Goal: Transaction & Acquisition: Purchase product/service

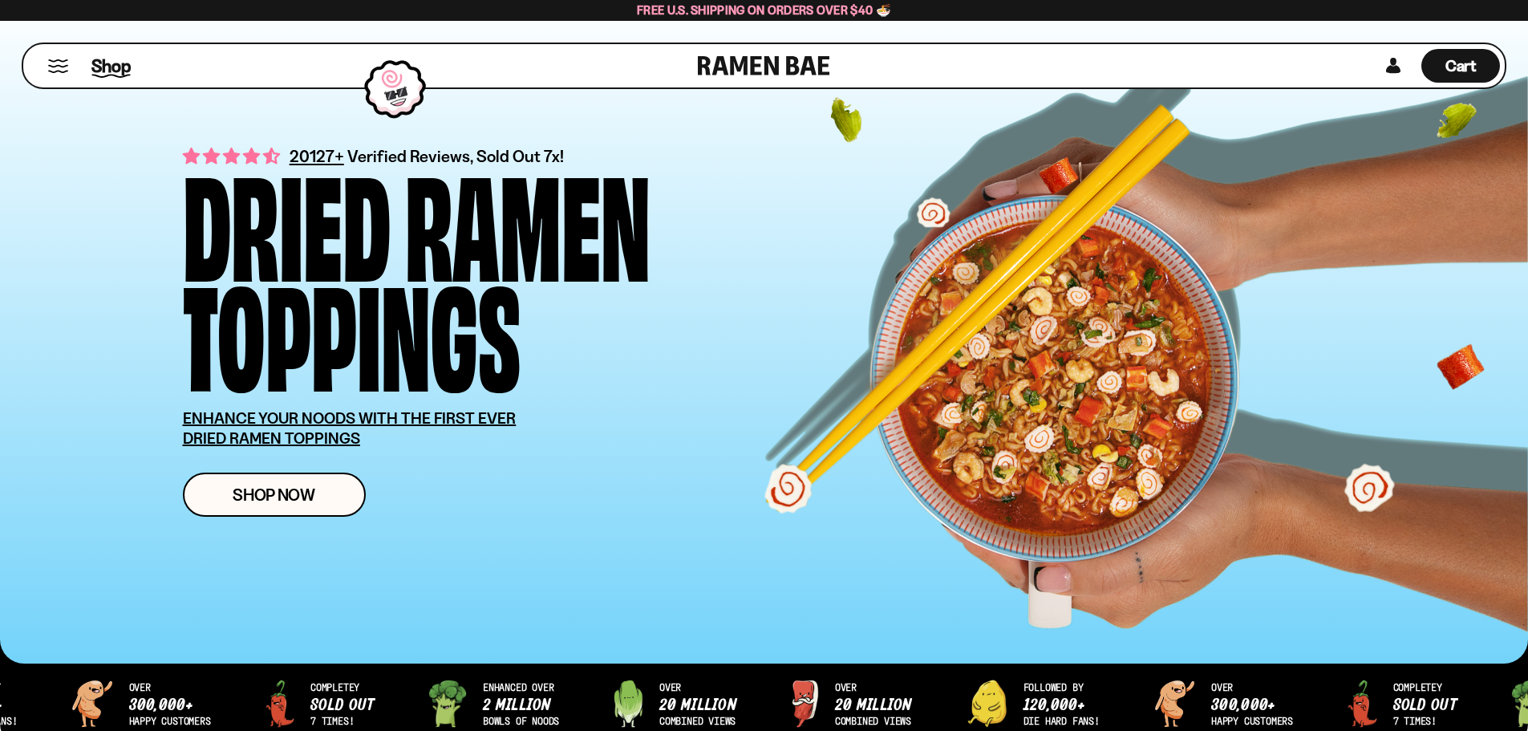
click at [111, 69] on span "Shop" at bounding box center [110, 66] width 39 height 24
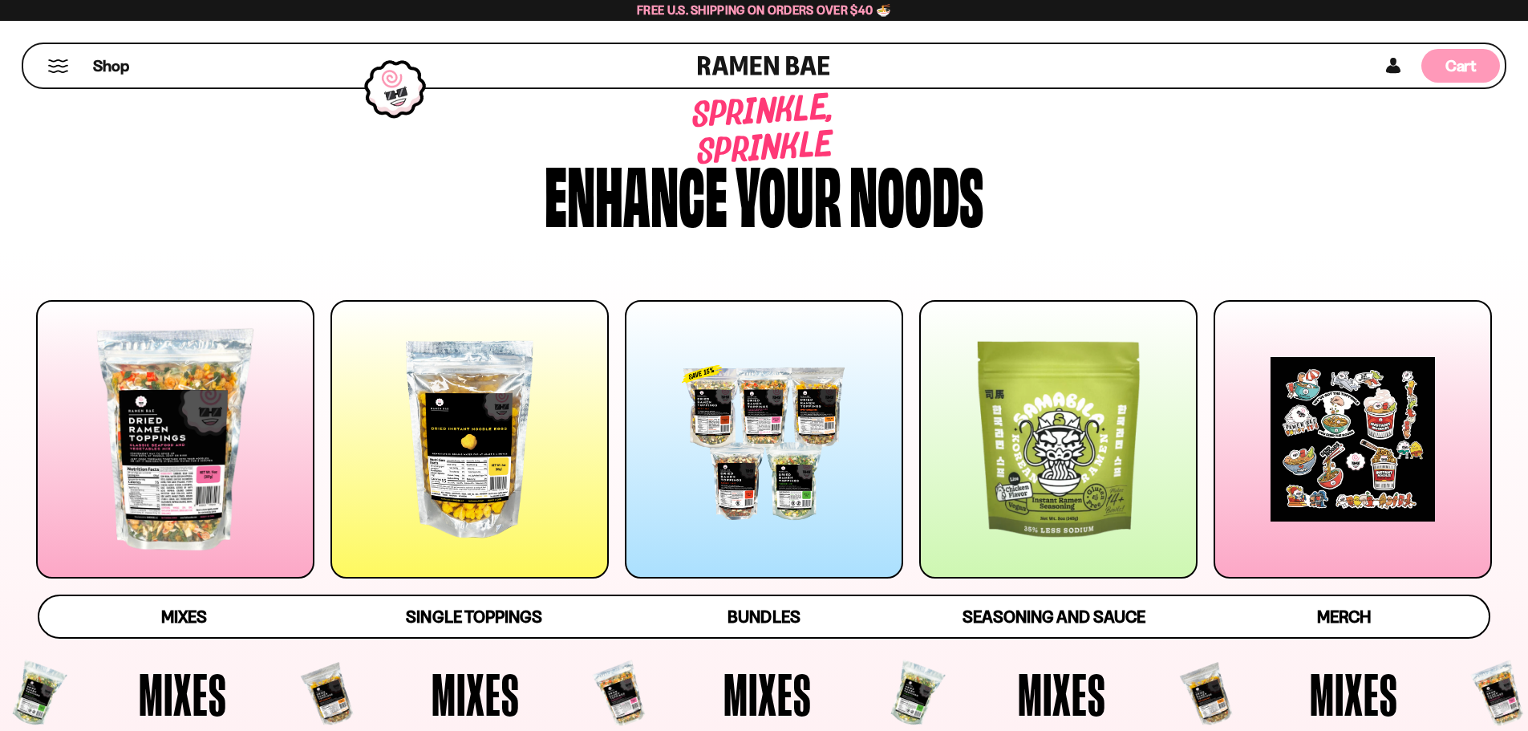
click at [1472, 58] on span "Cart" at bounding box center [1460, 65] width 31 height 19
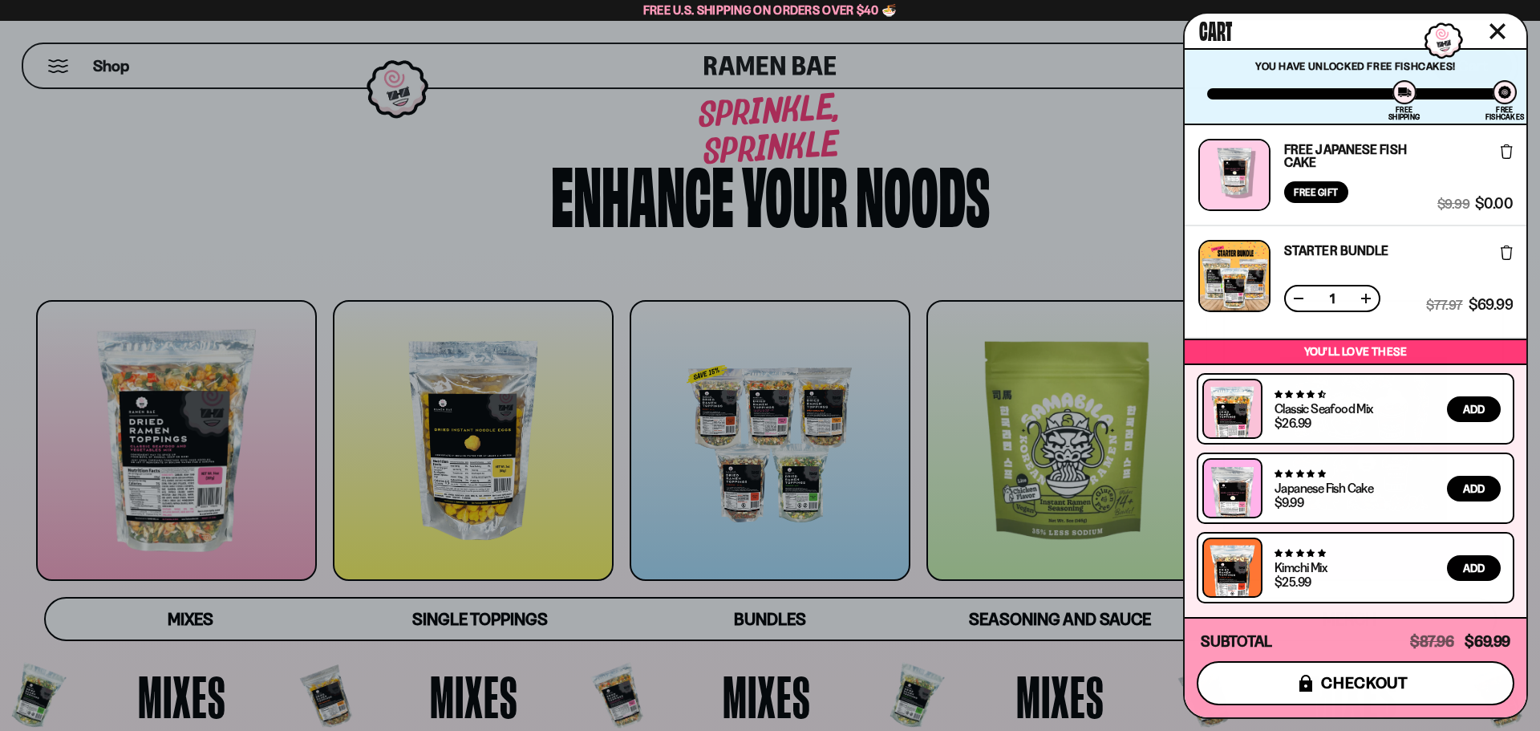
click at [1335, 682] on span "checkout" at bounding box center [1364, 683] width 87 height 18
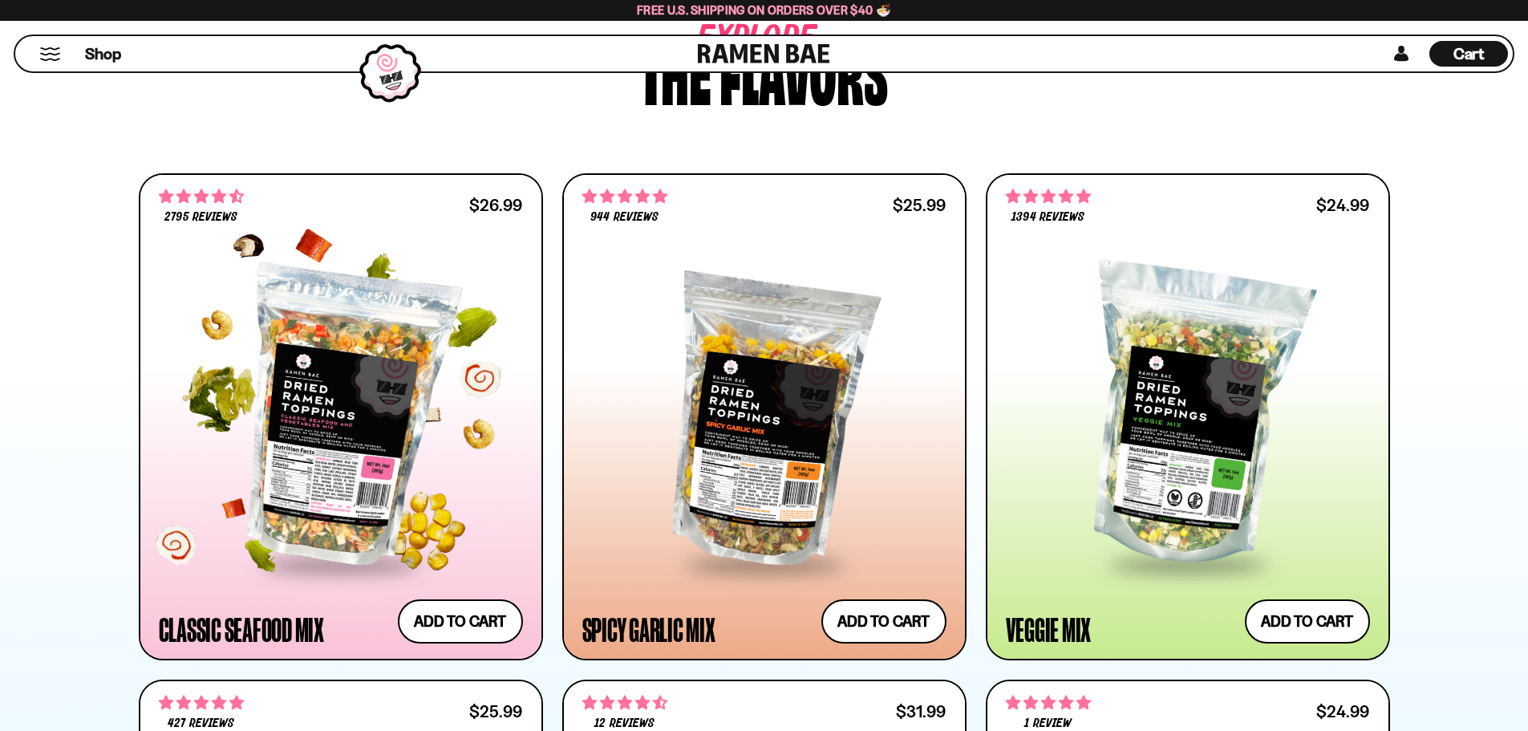
scroll to position [802, 0]
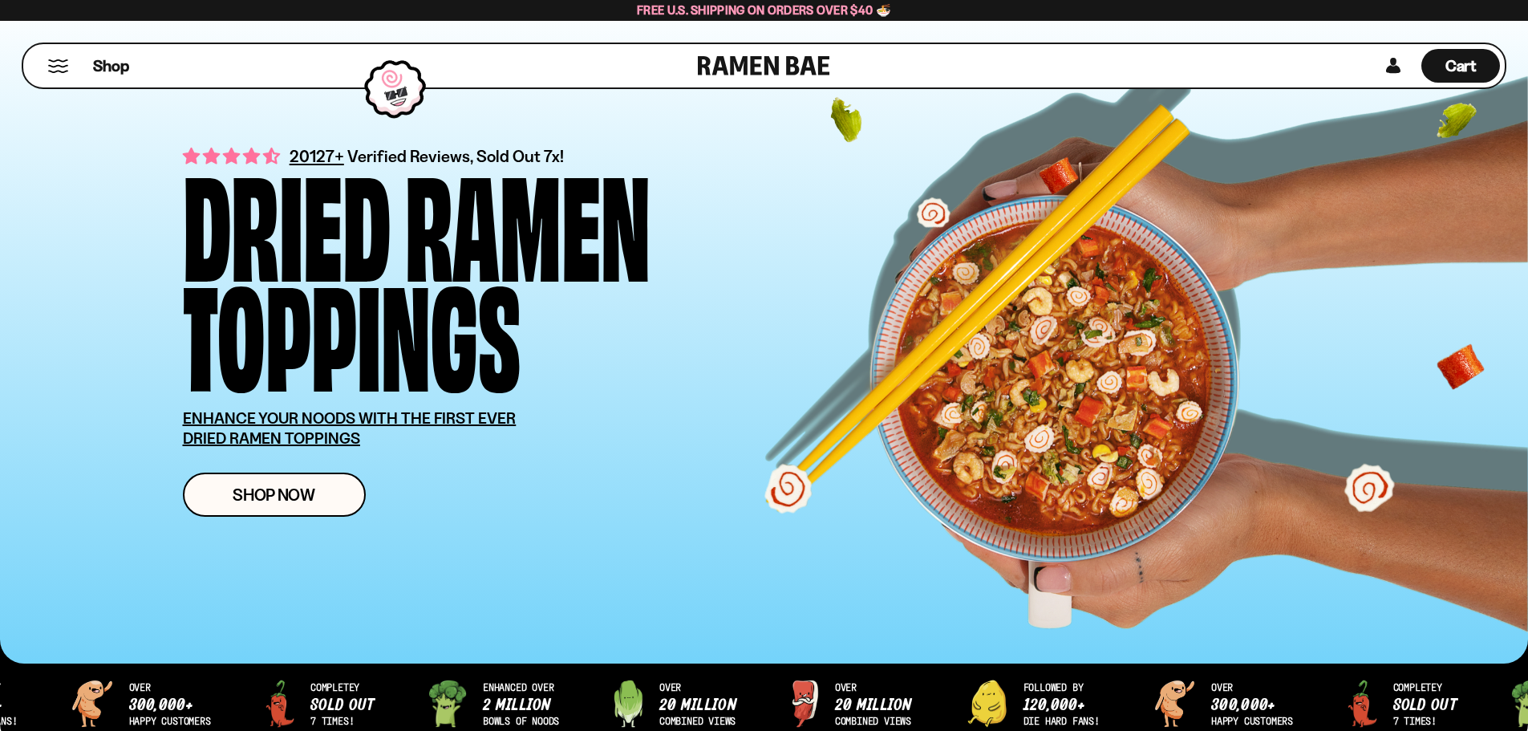
click at [310, 164] on div "Dried" at bounding box center [287, 219] width 208 height 110
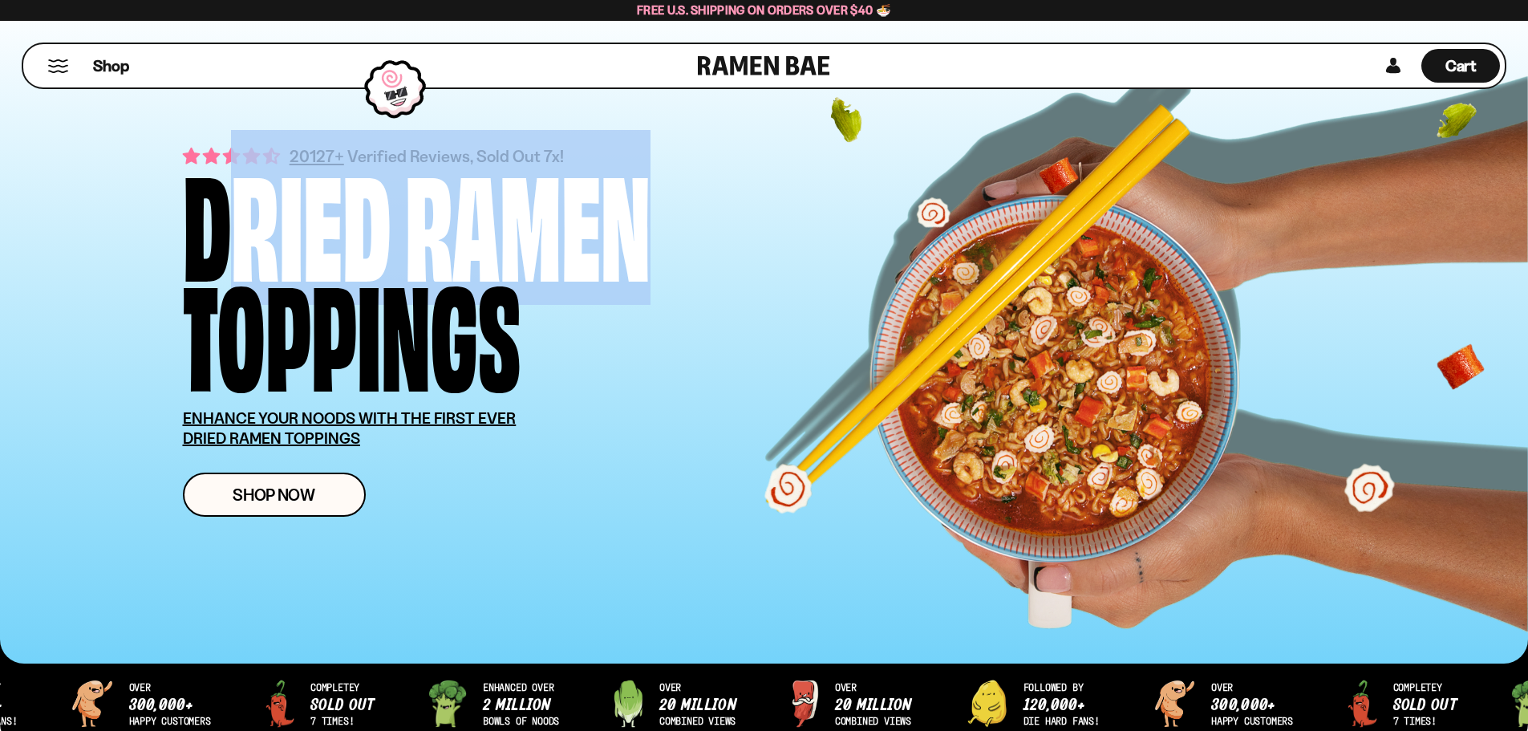
drag, startPoint x: 310, startPoint y: 157, endPoint x: 443, endPoint y: 157, distance: 133.9
click at [415, 164] on div "Dried Ramen Toppings" at bounding box center [504, 274] width 642 height 220
click at [447, 164] on div "Ramen" at bounding box center [527, 219] width 245 height 110
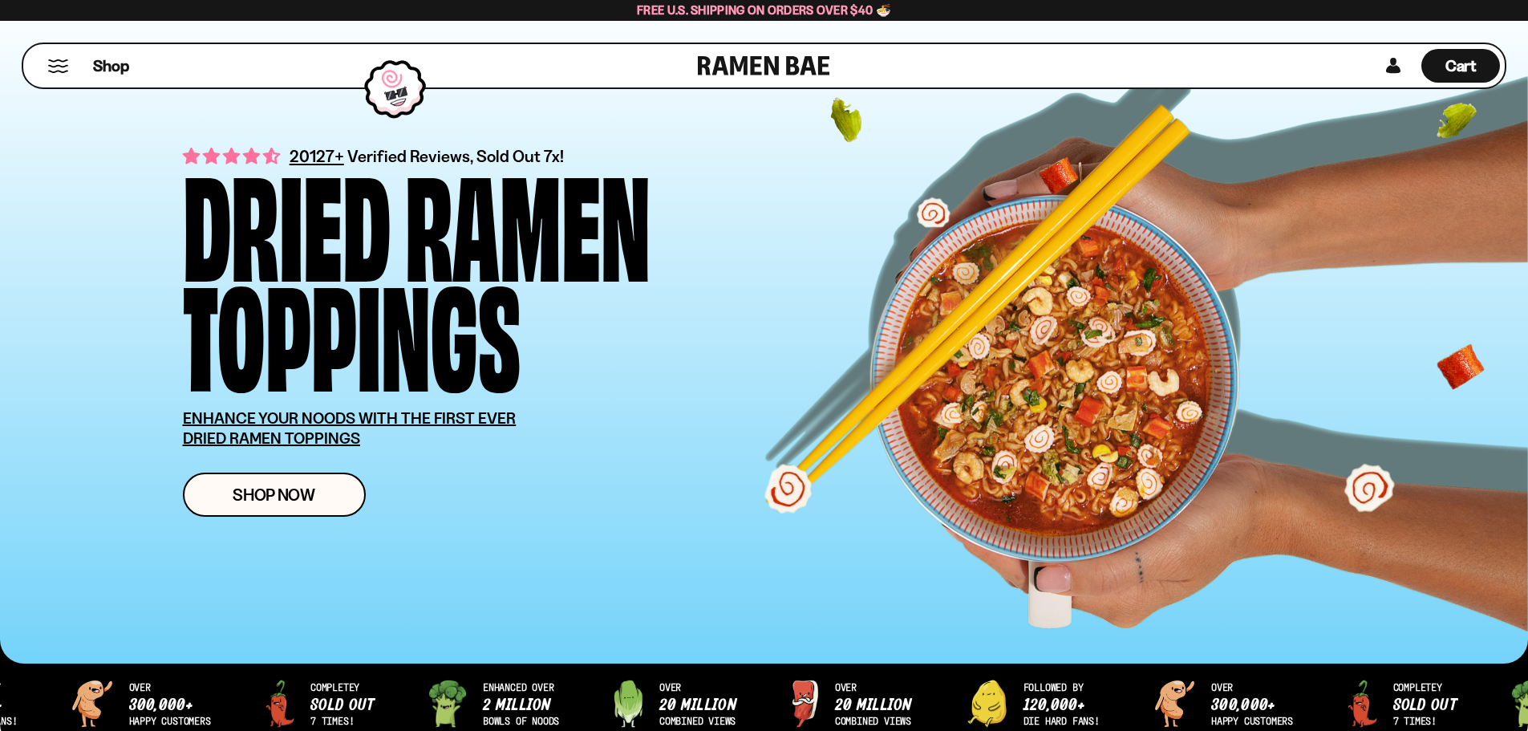
click at [316, 164] on div "Dried" at bounding box center [287, 219] width 208 height 110
click at [124, 66] on span "Shop" at bounding box center [110, 66] width 39 height 24
click at [118, 70] on span "Shop" at bounding box center [110, 66] width 39 height 24
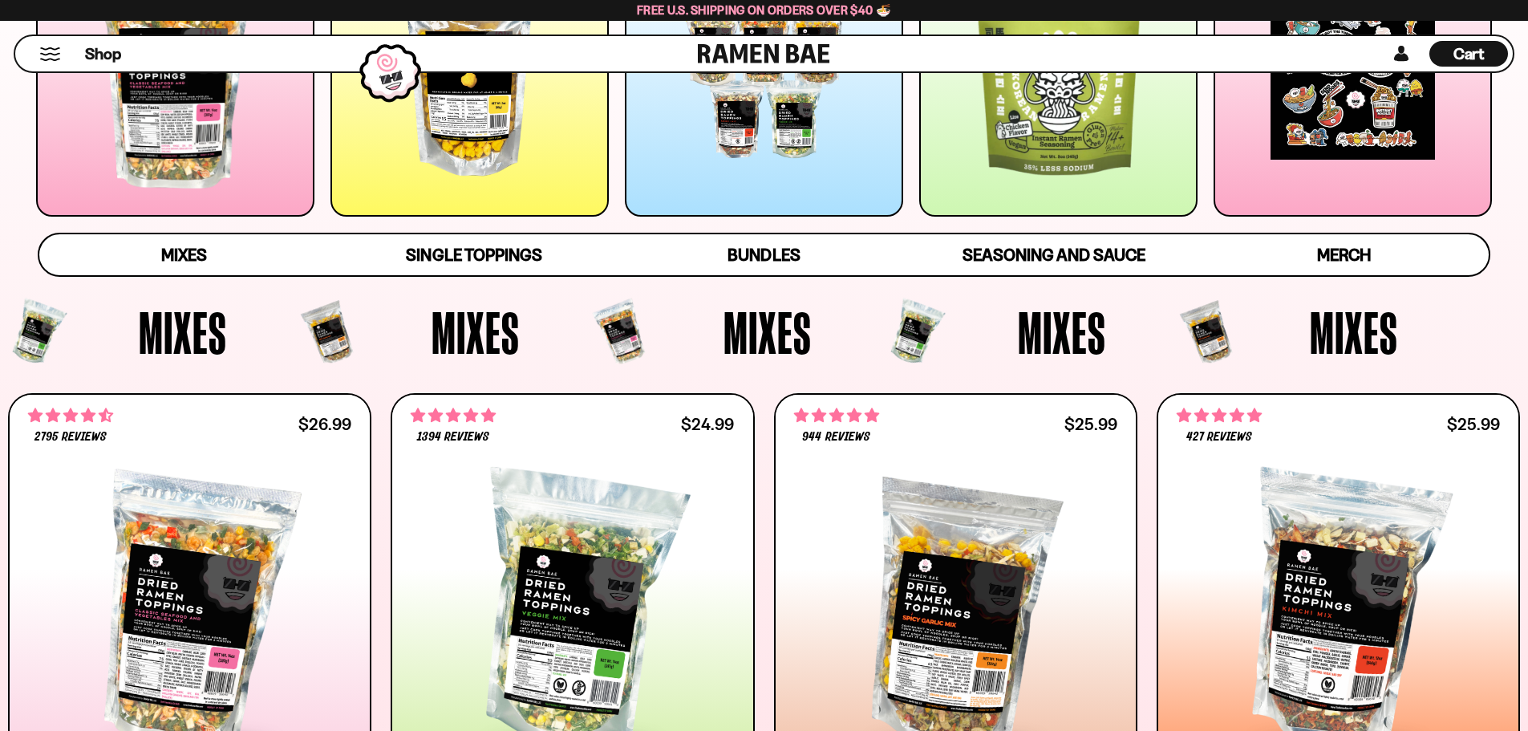
scroll to position [481, 0]
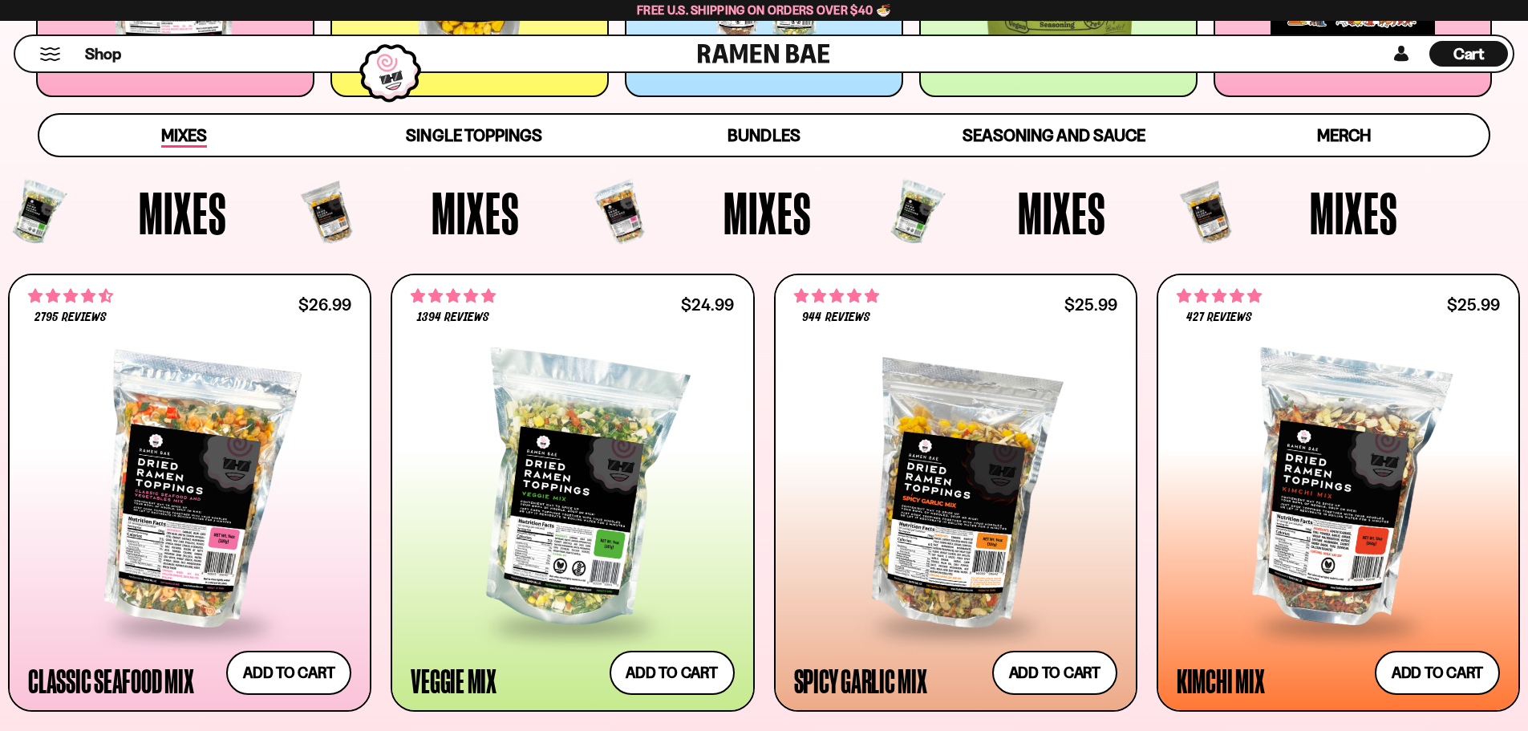
click at [186, 145] on span "Mixes" at bounding box center [184, 136] width 46 height 22
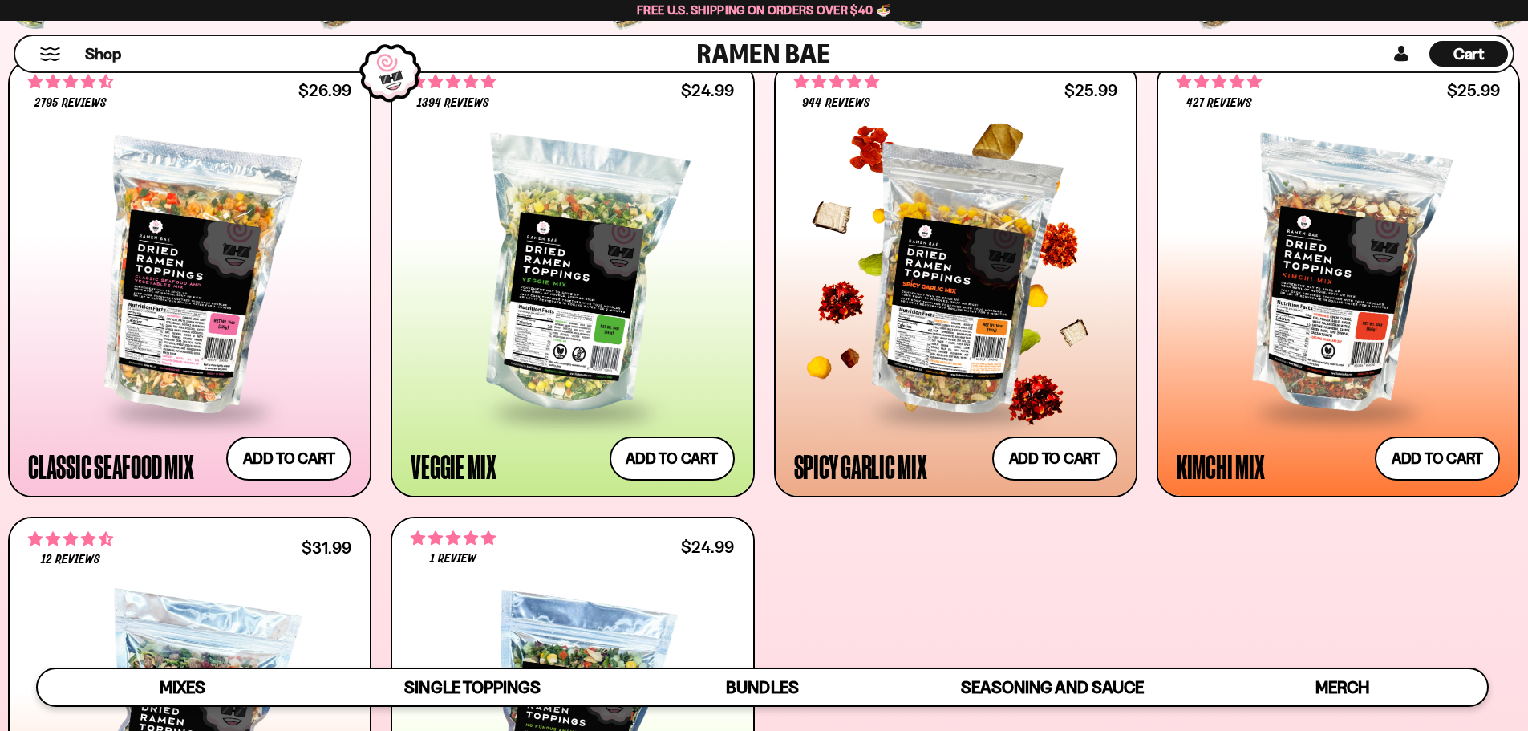
scroll to position [658, 0]
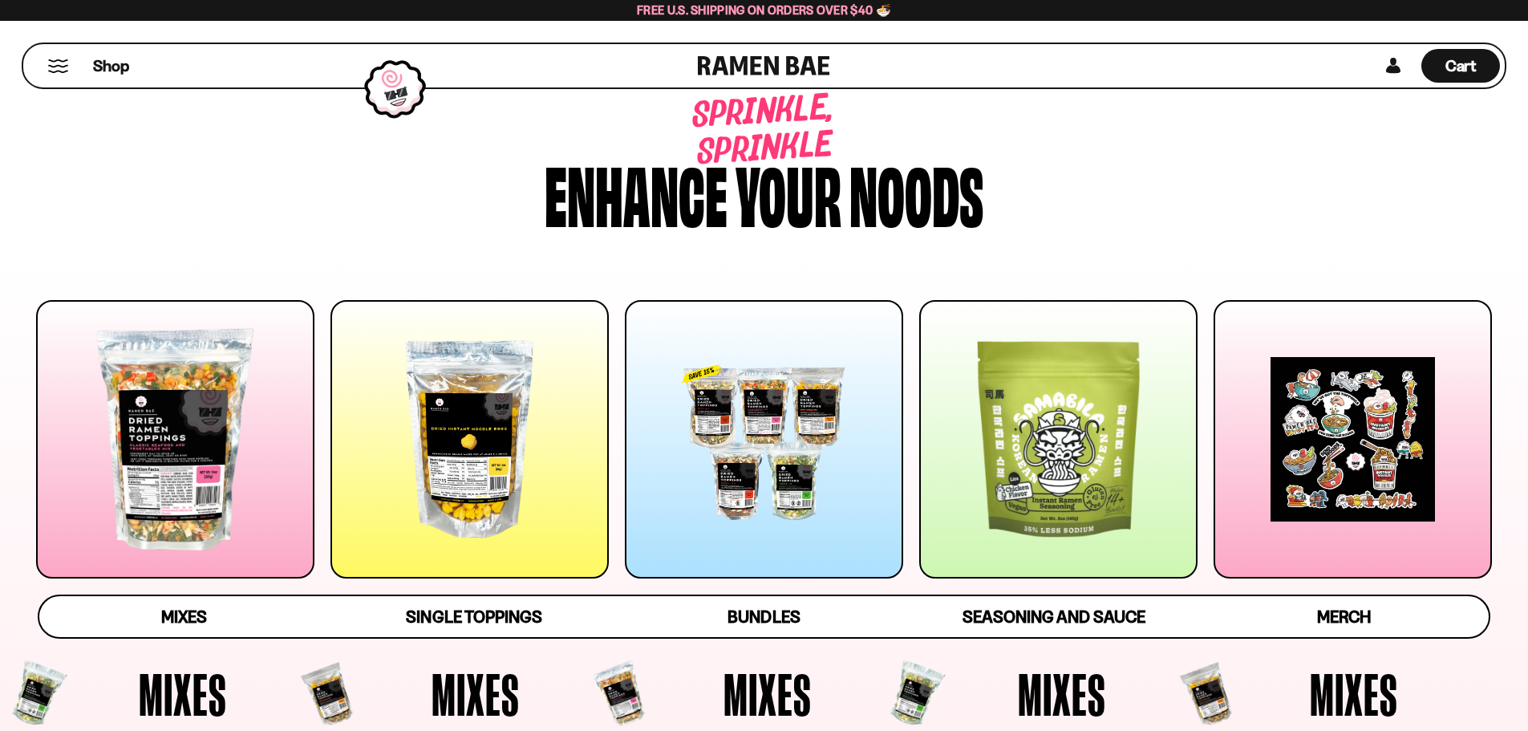
click at [197, 415] on div at bounding box center [175, 439] width 278 height 278
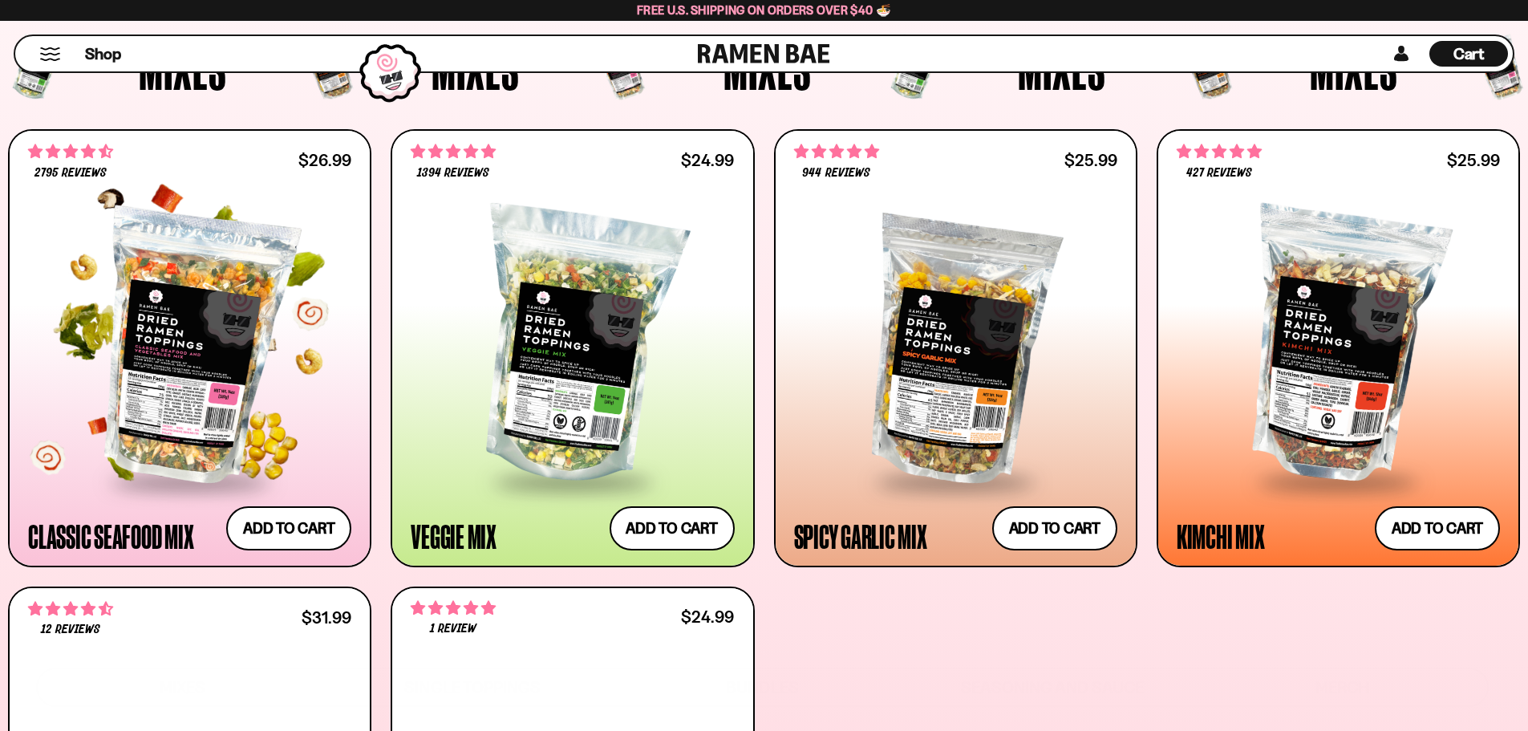
scroll to position [739, 0]
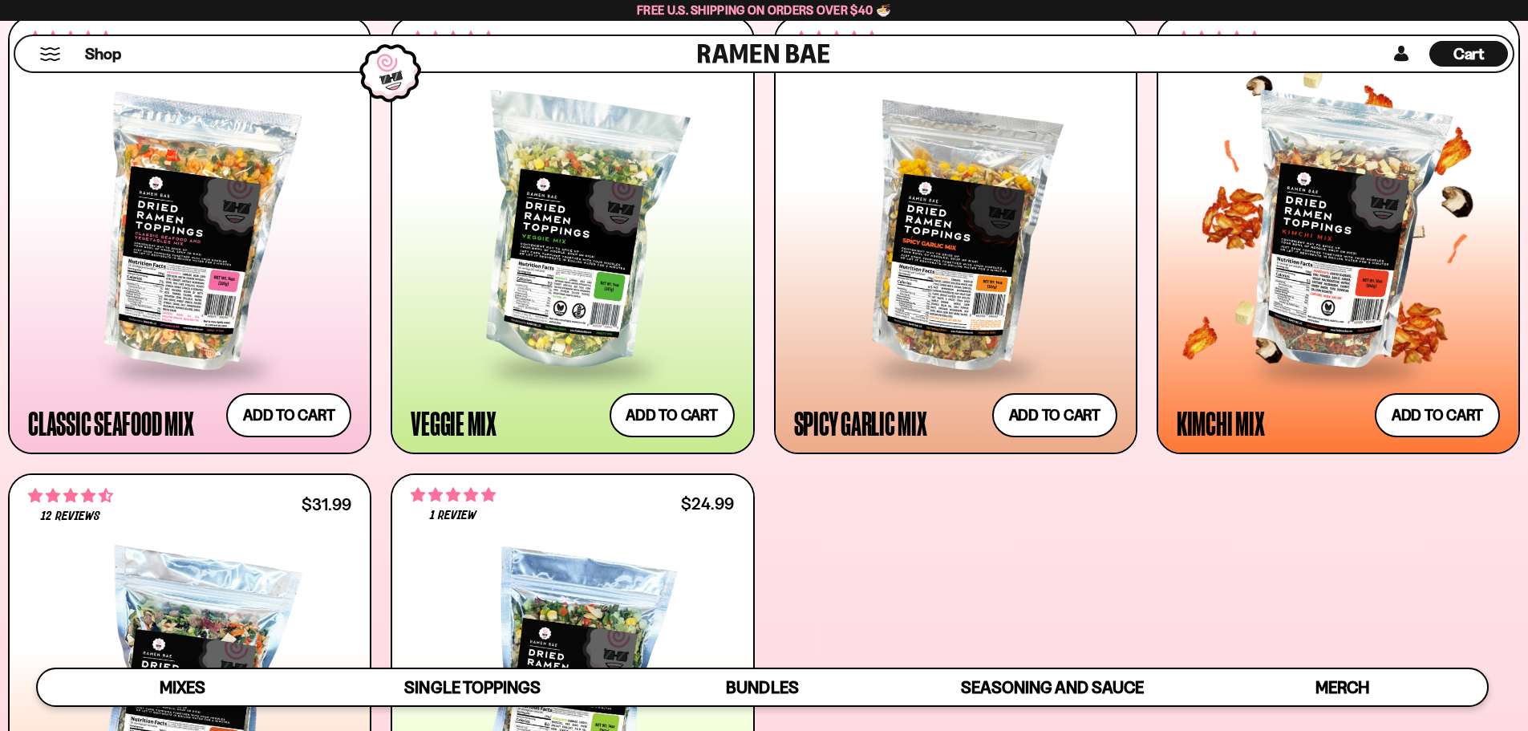
click at [1317, 326] on div at bounding box center [1337, 233] width 323 height 268
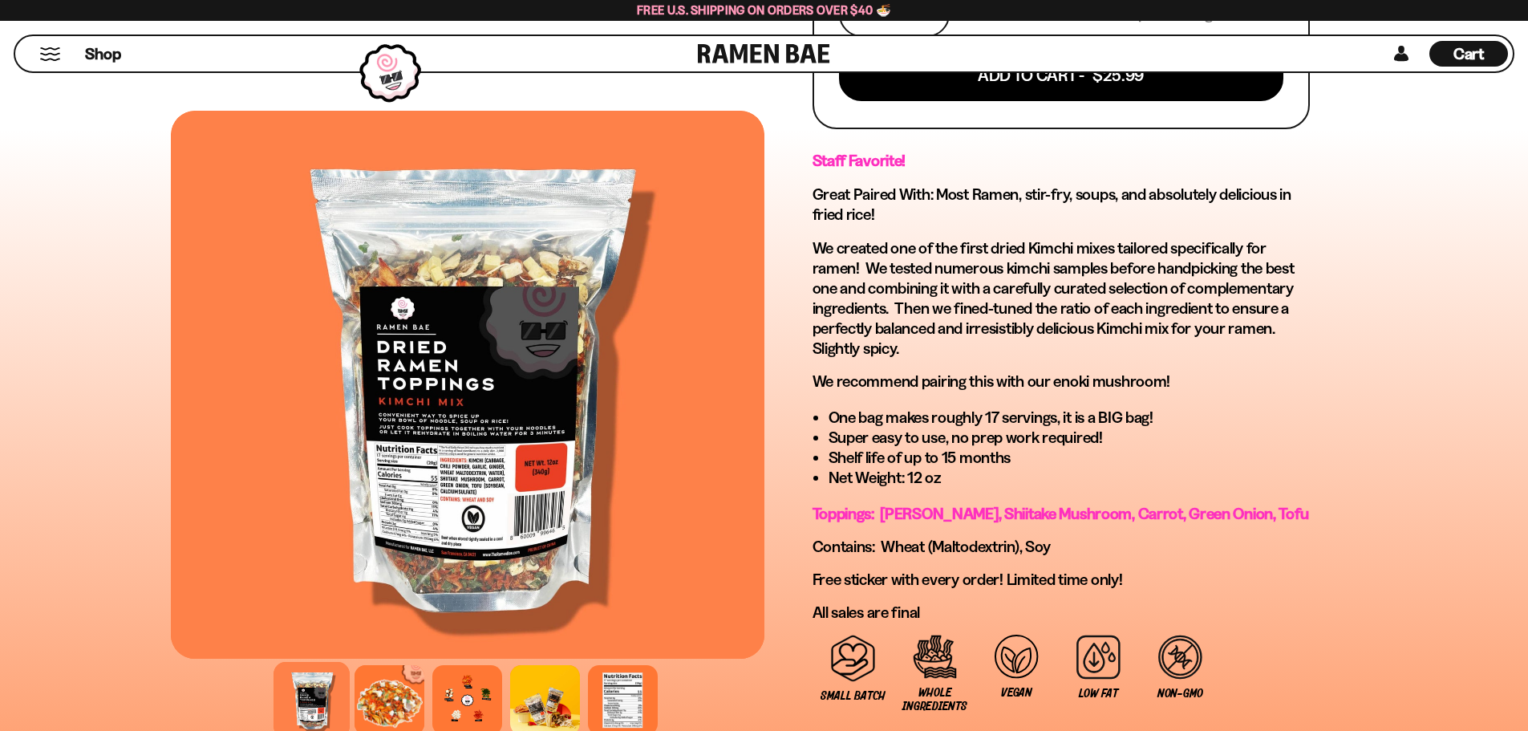
scroll to position [722, 0]
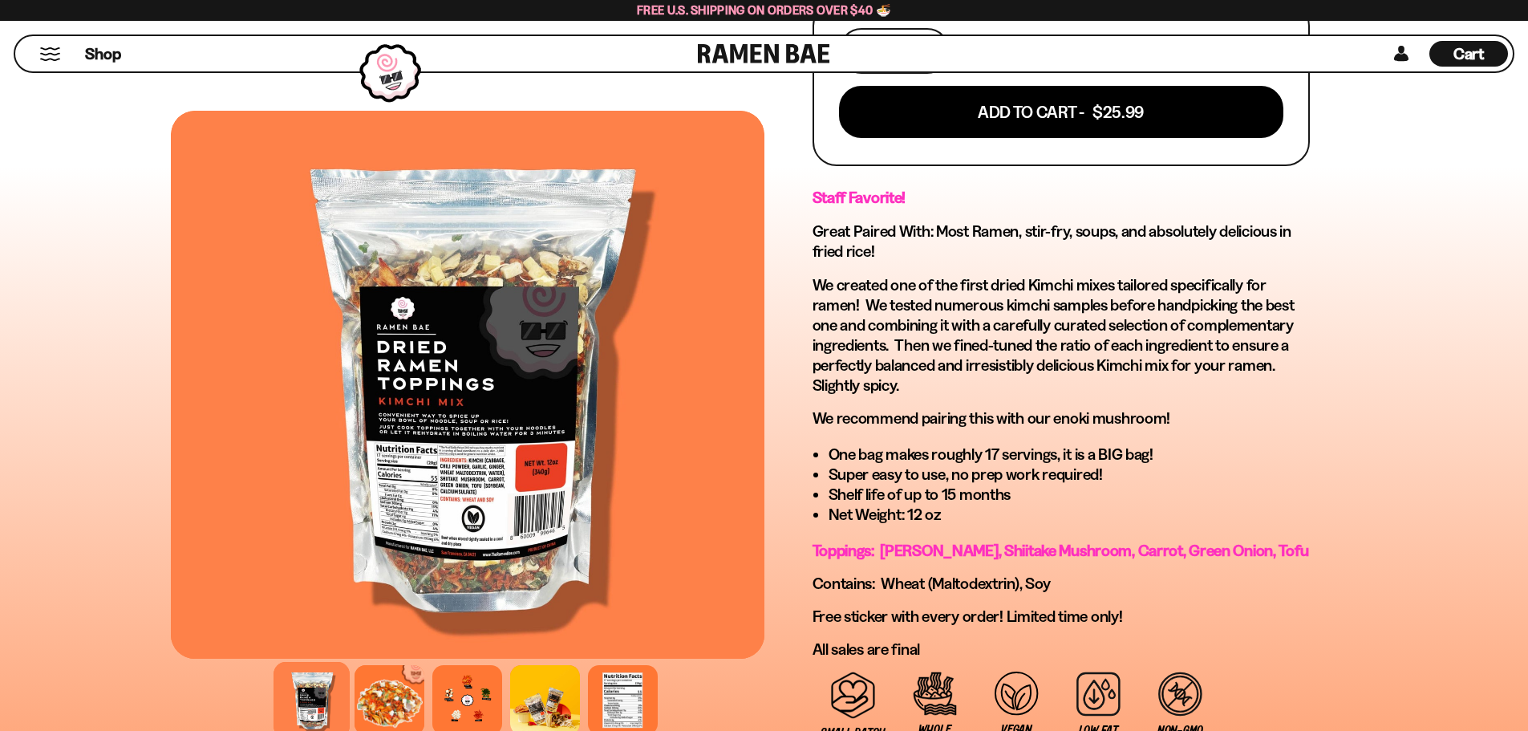
click at [1249, 346] on p "We created one of the first dried Kimchi mixes tailored specifically for ramen!…" at bounding box center [1060, 335] width 497 height 120
drag, startPoint x: 1249, startPoint y: 346, endPoint x: 1245, endPoint y: 366, distance: 19.7
click at [1245, 366] on p "We created one of the first dried Kimchi mixes tailored specifically for ramen!…" at bounding box center [1060, 335] width 497 height 120
copy p "ensure a perfectly balanced and irresistibly delicious Kimchi mix for your ramen"
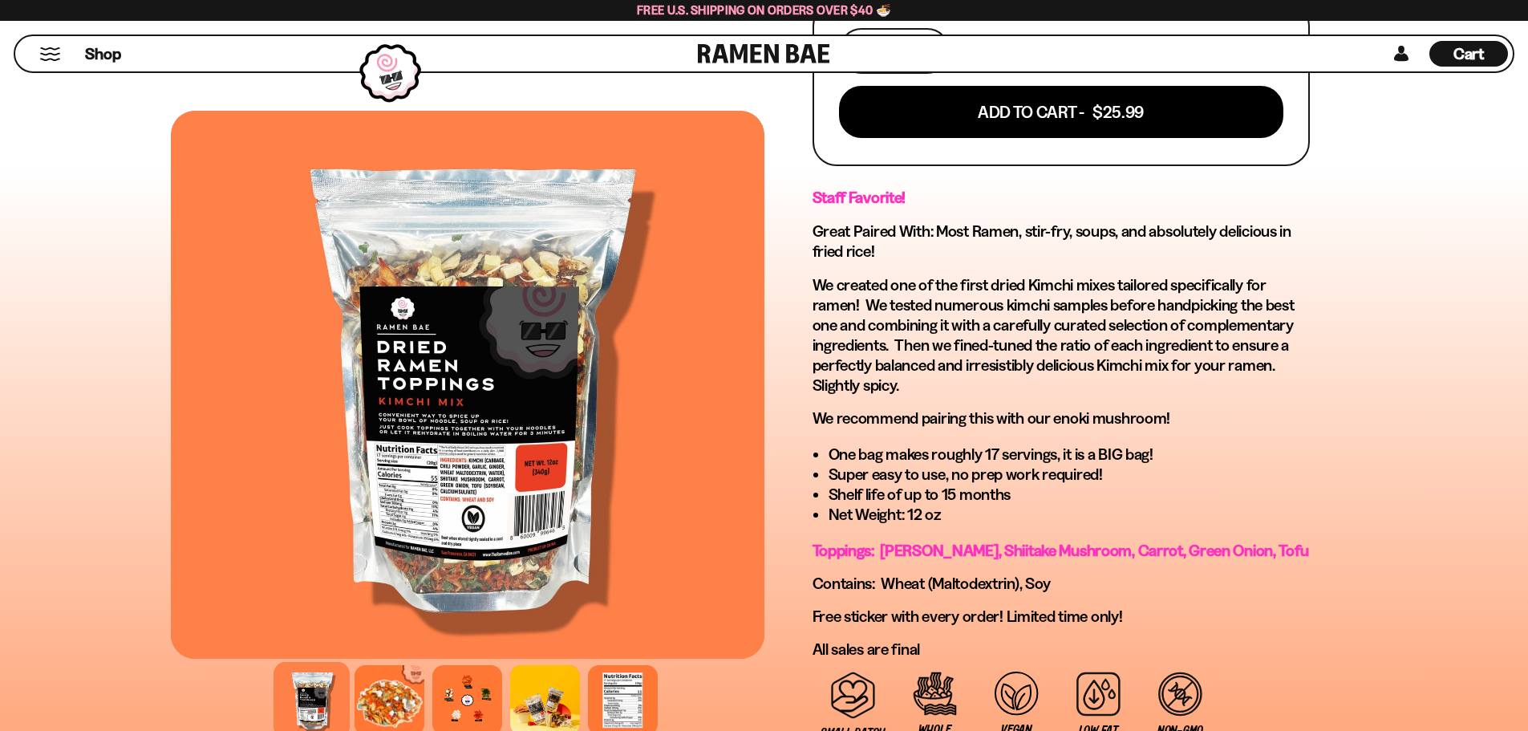
click at [411, 65] on div at bounding box center [391, 72] width 78 height 75
click at [753, 51] on link at bounding box center [764, 53] width 132 height 35
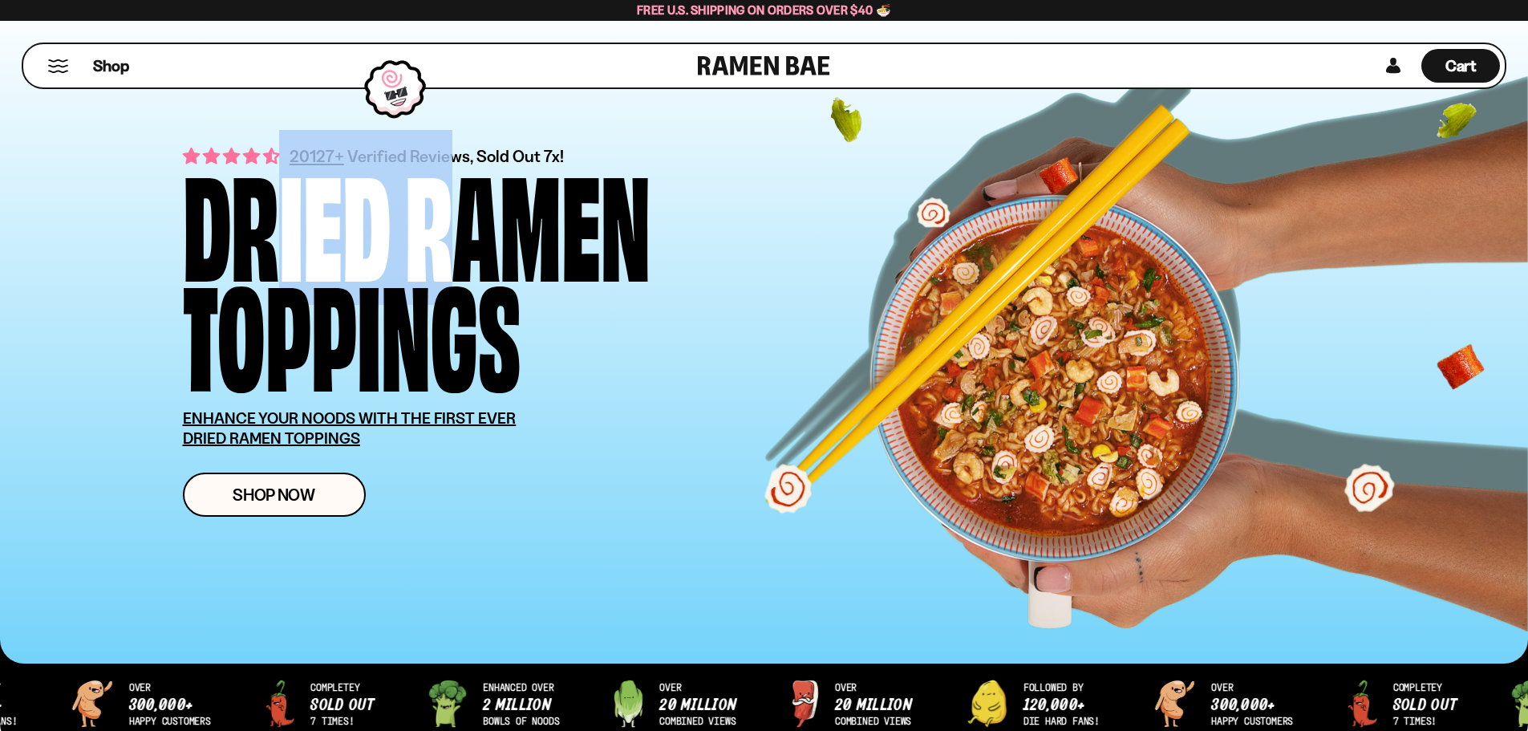
drag, startPoint x: 212, startPoint y: 155, endPoint x: 468, endPoint y: 169, distance: 257.0
click at [468, 169] on div "Dried Ramen Toppings" at bounding box center [504, 274] width 642 height 220
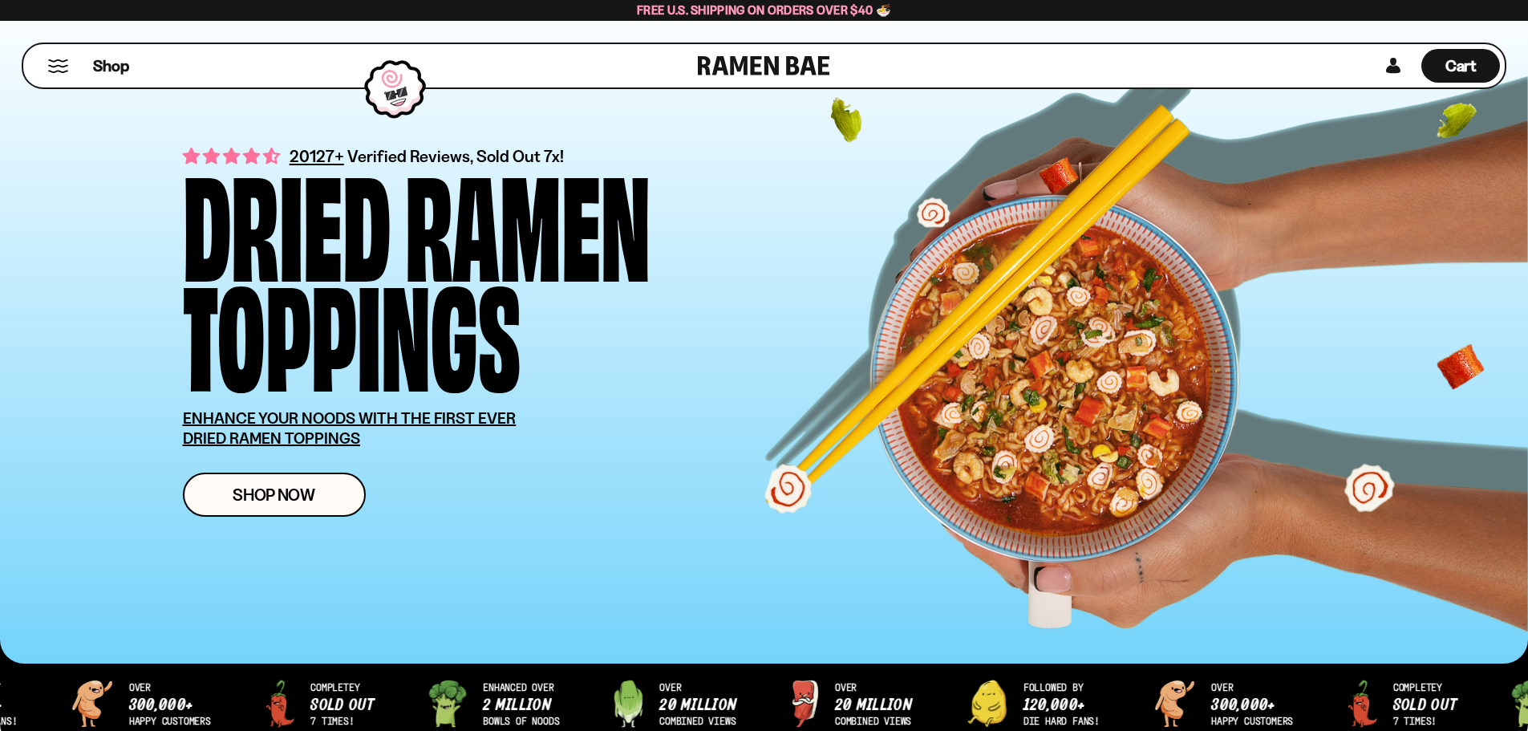
click at [547, 177] on div "Ramen" at bounding box center [527, 219] width 245 height 110
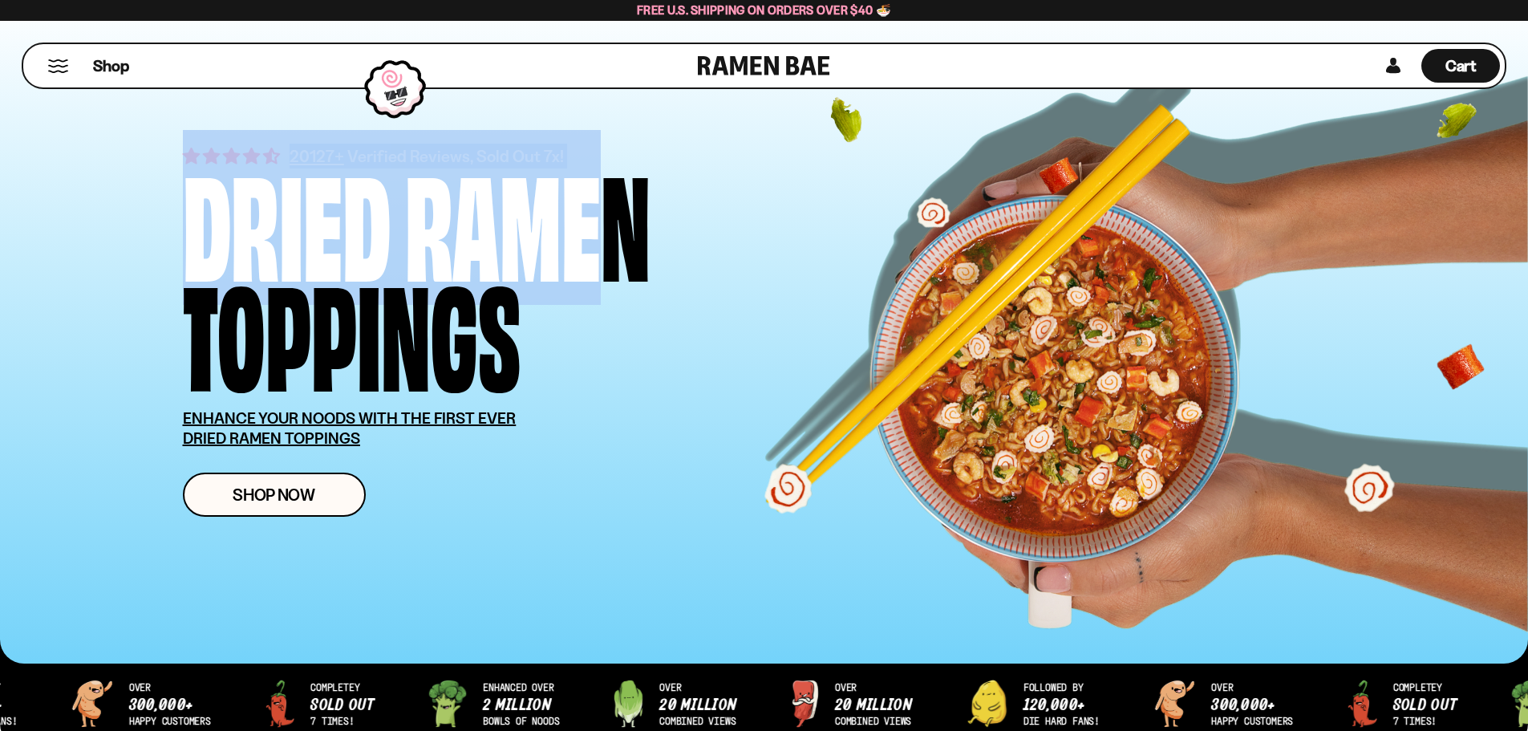
drag, startPoint x: 600, startPoint y: 152, endPoint x: 45, endPoint y: 139, distance: 555.1
click at [45, 139] on div "20127+ Verified Reviews, Sold Out 7x! Dried Ramen Toppings ENHANCE YOUR NOODS W…" at bounding box center [764, 329] width 1528 height 667
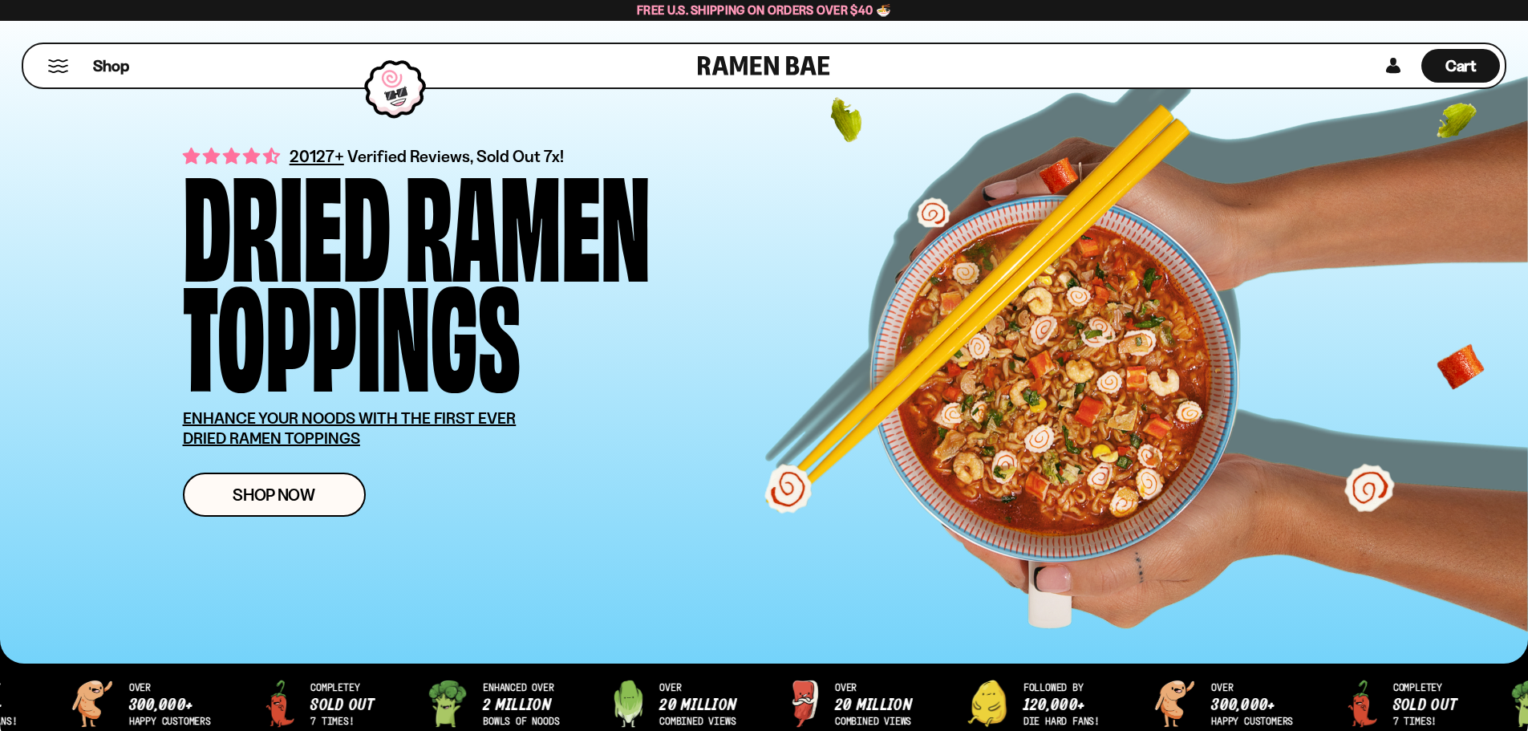
click at [88, 148] on div "20127+ Verified Reviews, Sold Out 7x! Dried Ramen Toppings ENHANCE YOUR NOODS W…" at bounding box center [764, 329] width 1528 height 667
click at [189, 164] on div "Dried" at bounding box center [287, 219] width 208 height 110
click at [250, 164] on div "Dried" at bounding box center [287, 219] width 208 height 110
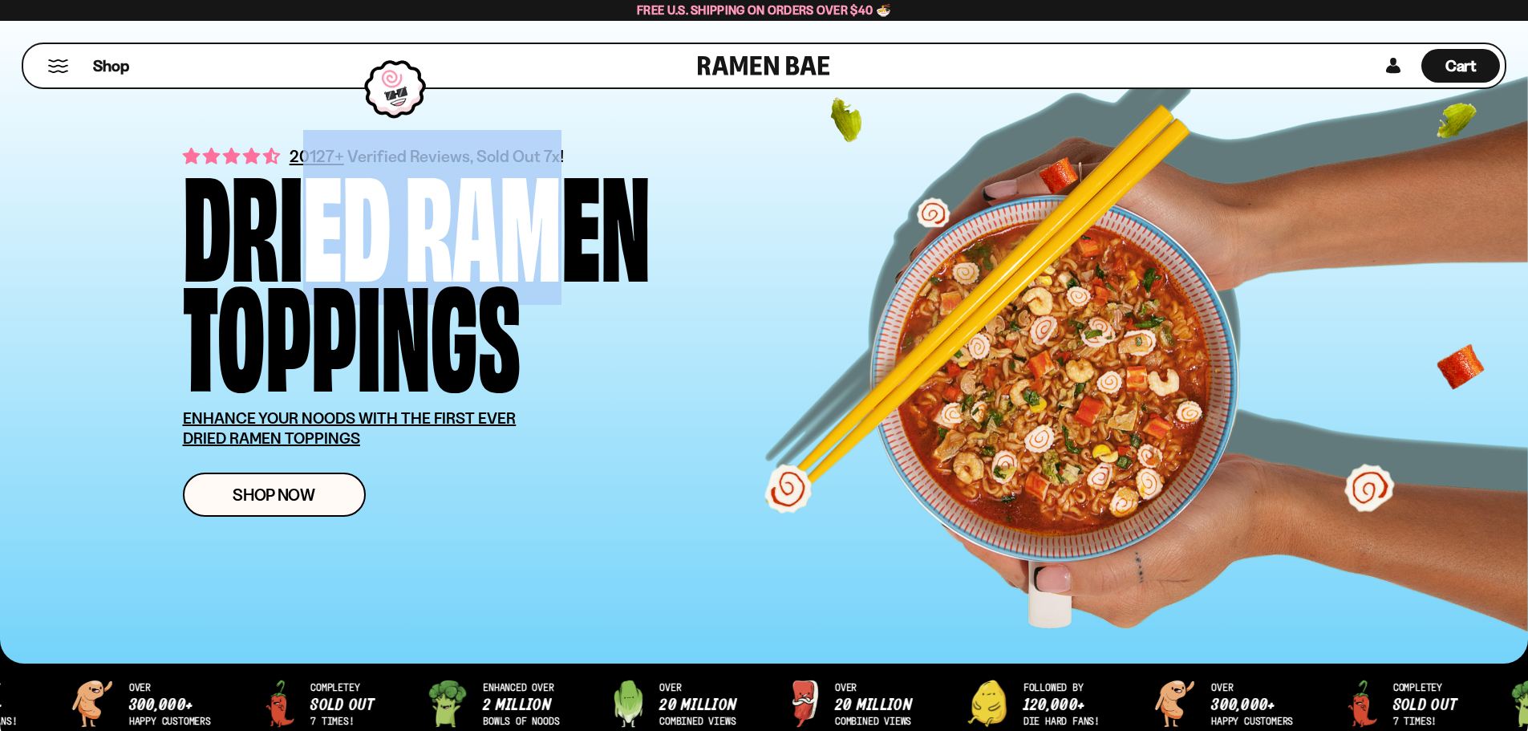
drag, startPoint x: 573, startPoint y: 152, endPoint x: 286, endPoint y: 134, distance: 286.8
click at [286, 164] on div "Dried Ramen Toppings" at bounding box center [504, 274] width 642 height 220
click at [357, 164] on div "Dried" at bounding box center [287, 219] width 208 height 110
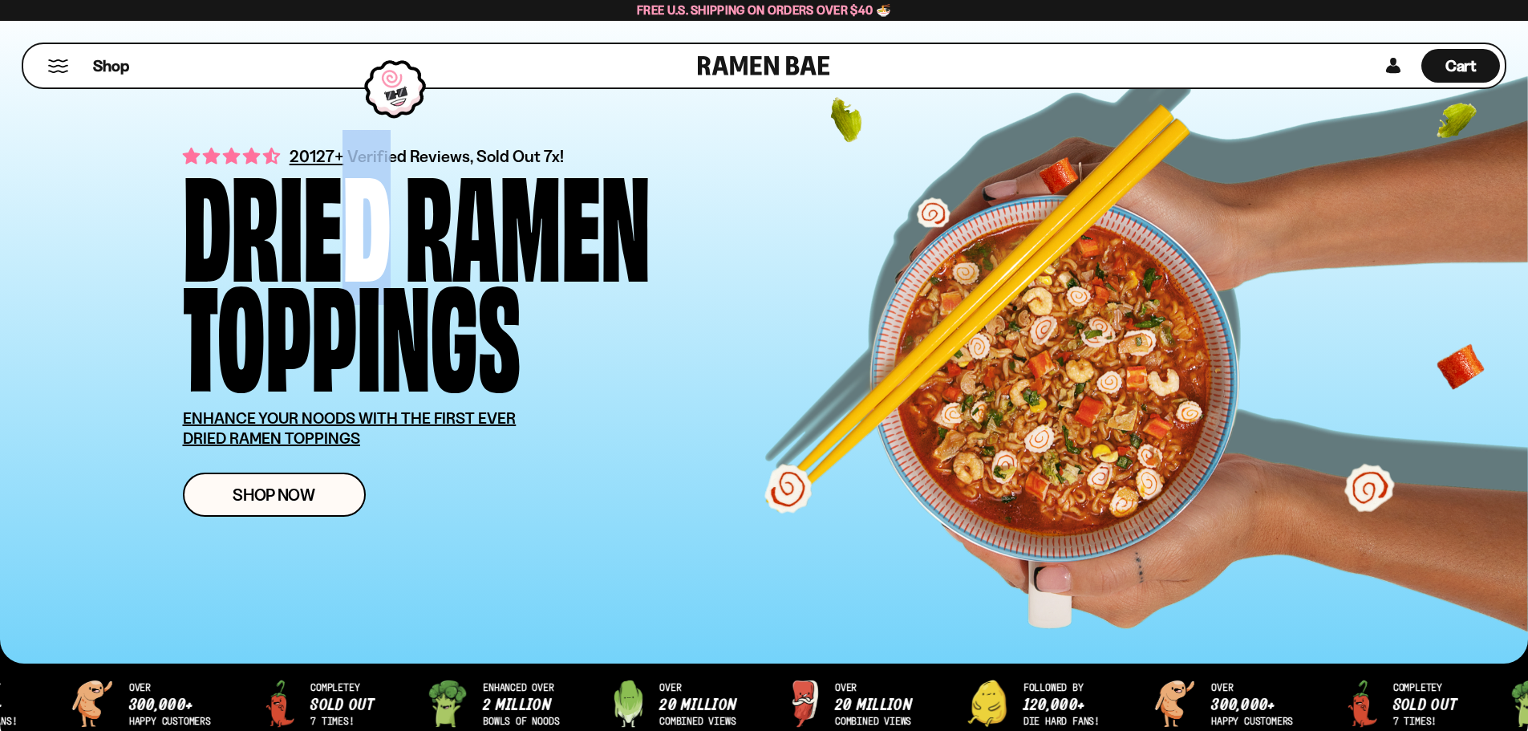
drag, startPoint x: 296, startPoint y: 153, endPoint x: 338, endPoint y: 162, distance: 43.4
click at [338, 166] on div "Dried" at bounding box center [287, 219] width 208 height 110
click at [340, 164] on div "Dried" at bounding box center [287, 219] width 208 height 110
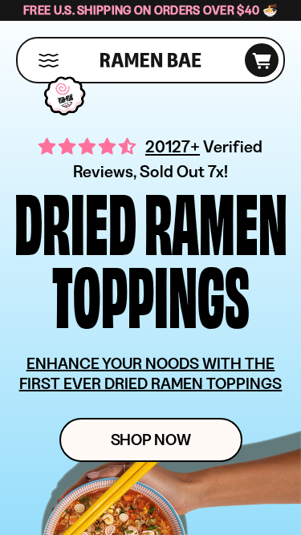
click at [164, 148] on span "20127+" at bounding box center [172, 146] width 55 height 25
